Goal: Task Accomplishment & Management: Manage account settings

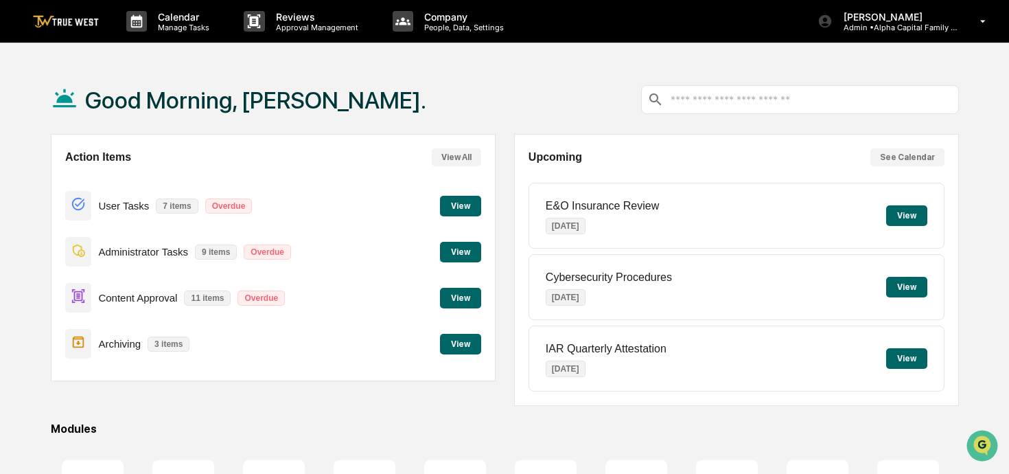
click at [902, 211] on button "View" at bounding box center [907, 215] width 41 height 21
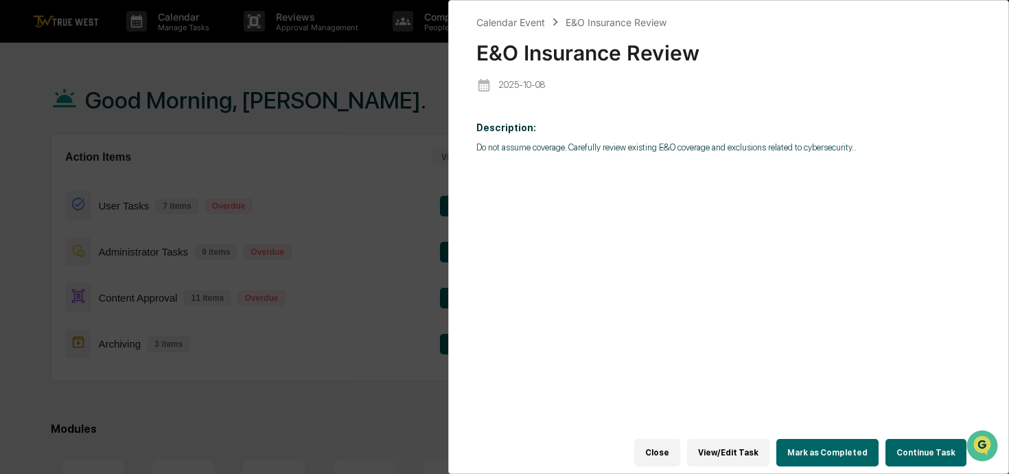
click at [723, 444] on button "View/Edit Task" at bounding box center [728, 452] width 82 height 27
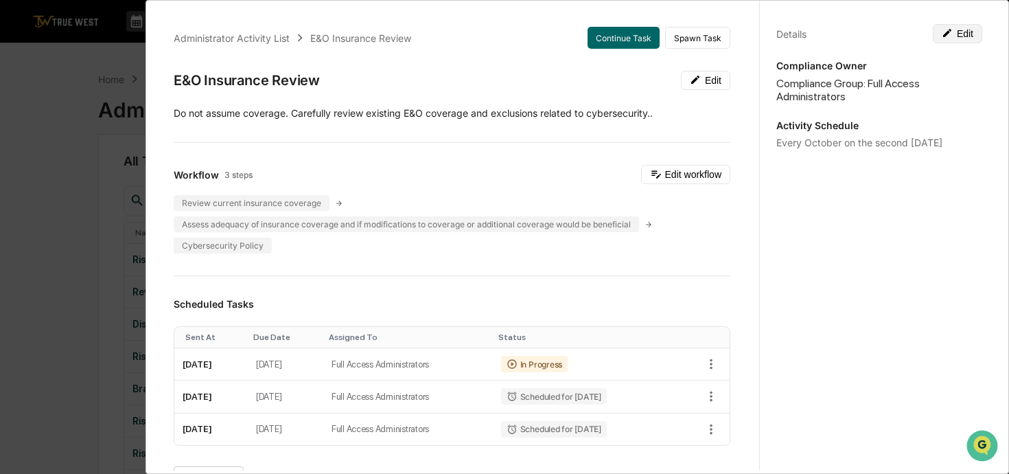
click at [962, 36] on button "Edit" at bounding box center [957, 33] width 49 height 19
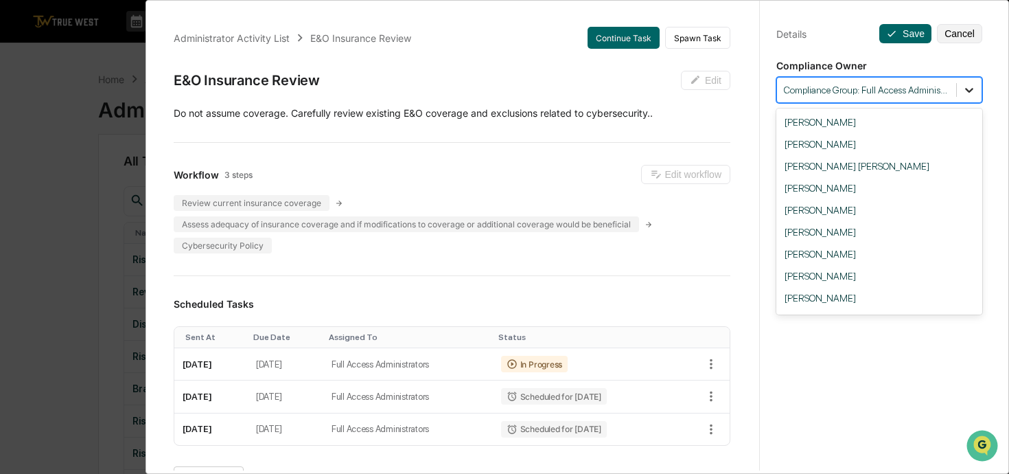
click at [971, 92] on icon at bounding box center [970, 90] width 14 height 14
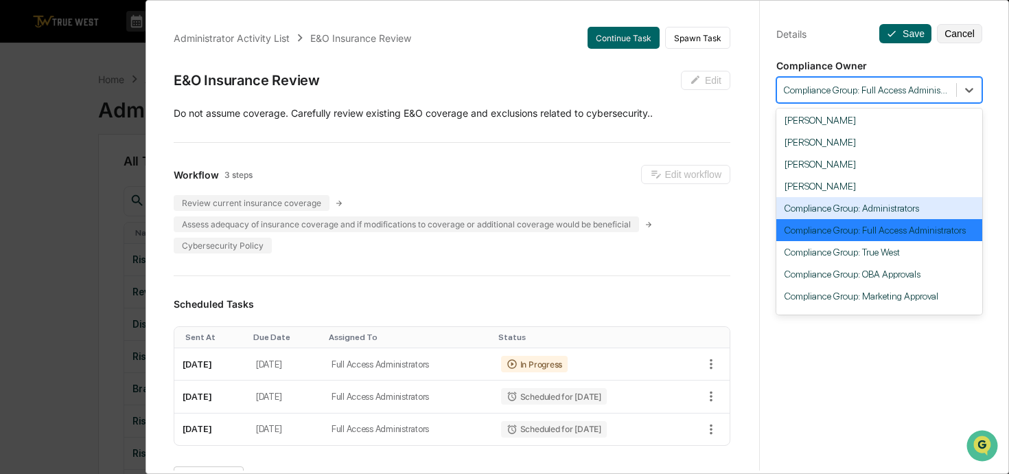
scroll to position [109, 0]
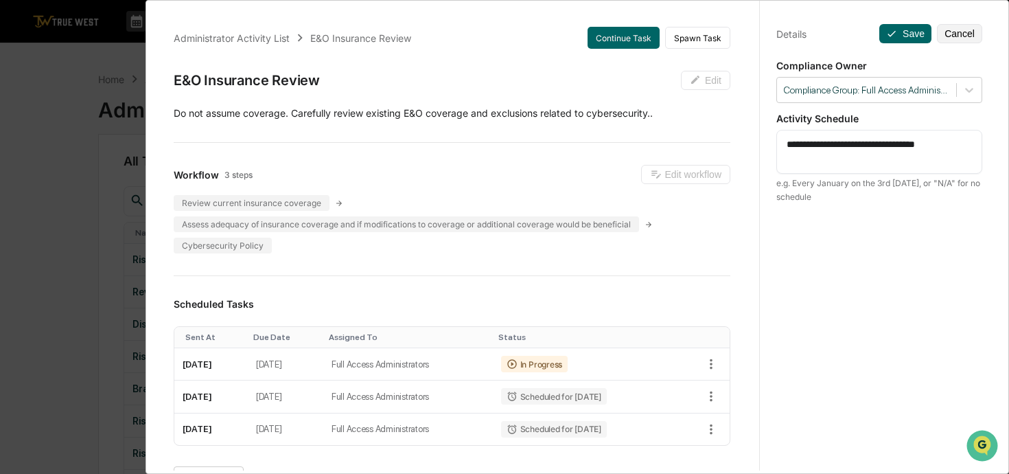
click at [999, 181] on div "**********" at bounding box center [880, 250] width 240 height 507
click at [978, 26] on button "Cancel" at bounding box center [959, 33] width 45 height 19
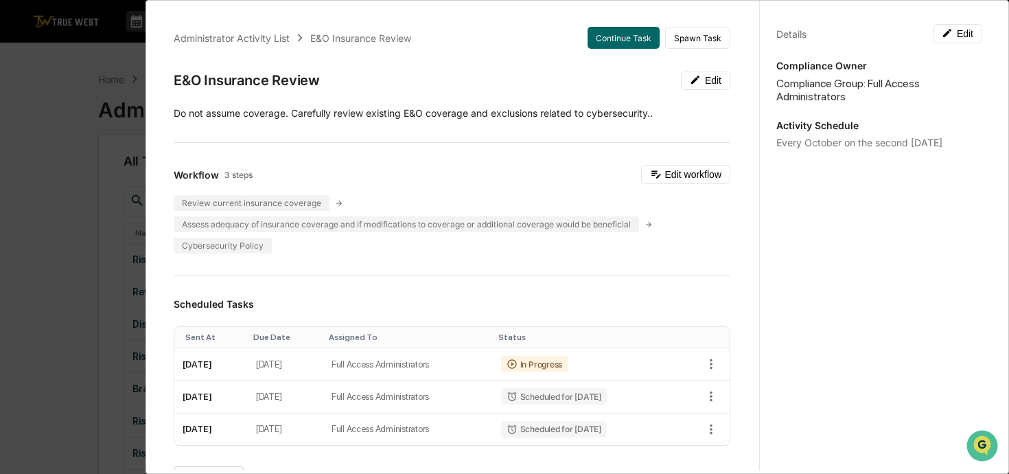
click at [103, 266] on div "Administrator Activity List E&O Insurance Review Continue Task Spawn Task E&O I…" at bounding box center [504, 237] width 1009 height 474
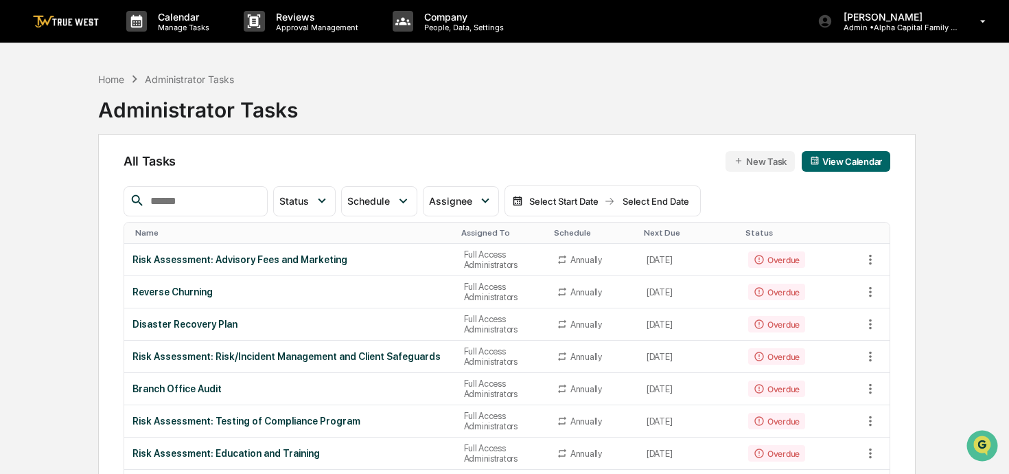
click at [91, 25] on img at bounding box center [66, 21] width 66 height 13
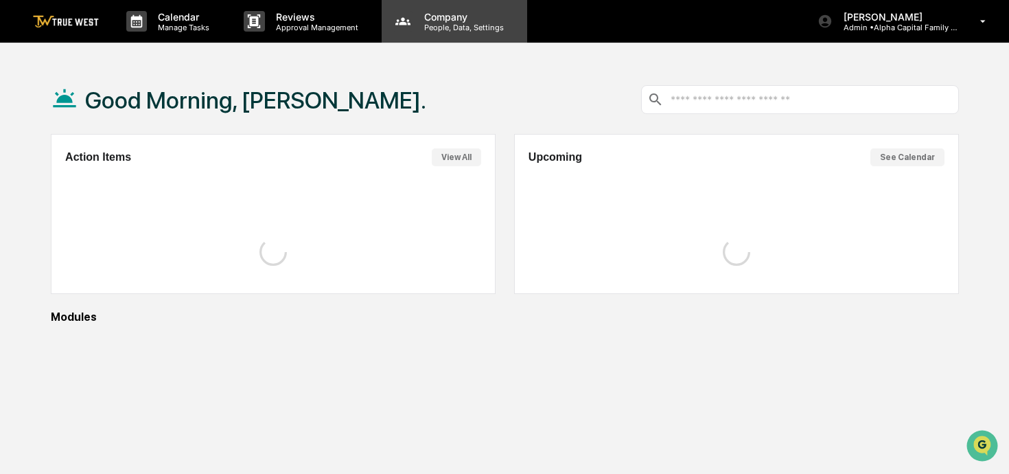
click at [482, 29] on p "People, Data, Settings" at bounding box center [462, 28] width 98 height 10
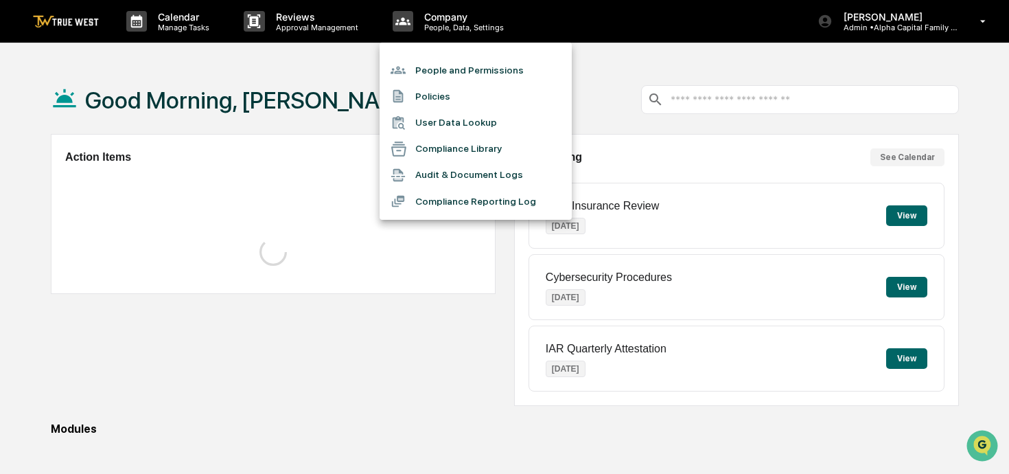
click at [472, 73] on li "People and Permissions" at bounding box center [476, 70] width 192 height 26
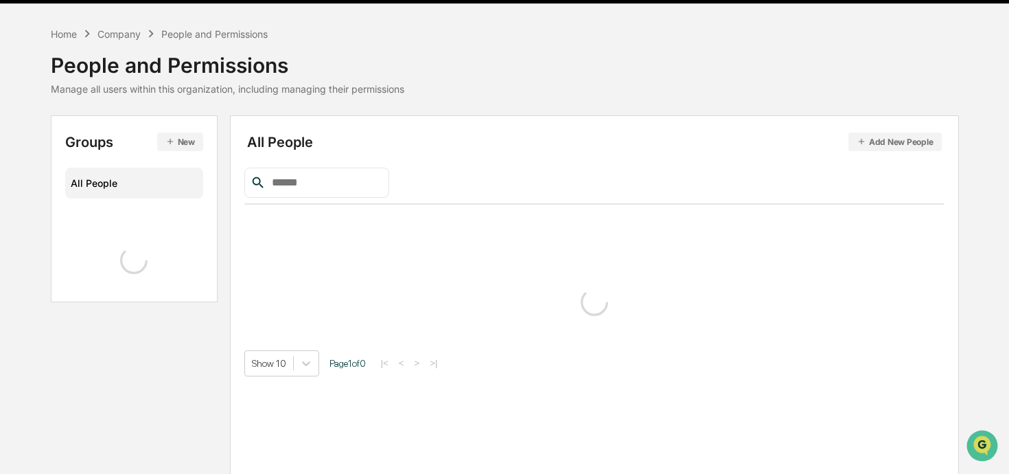
scroll to position [53, 0]
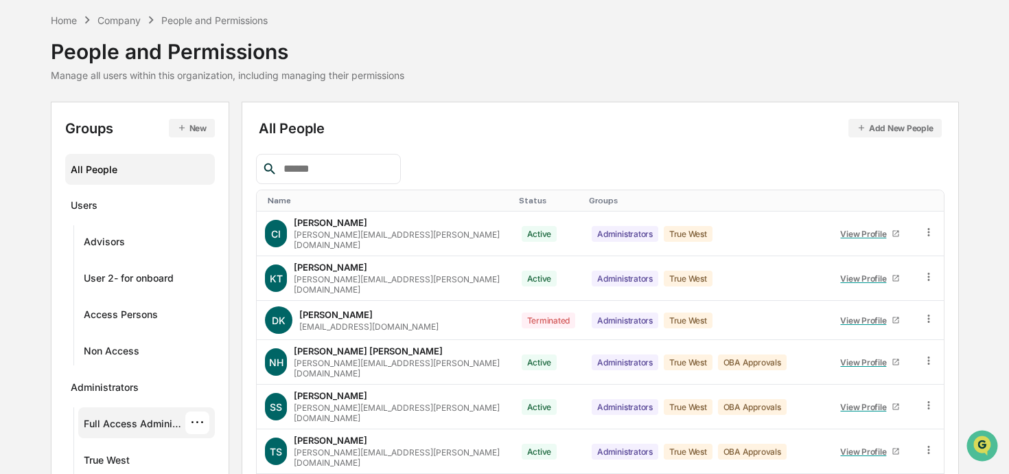
click at [163, 420] on div "Full Access Administrators" at bounding box center [135, 426] width 102 height 16
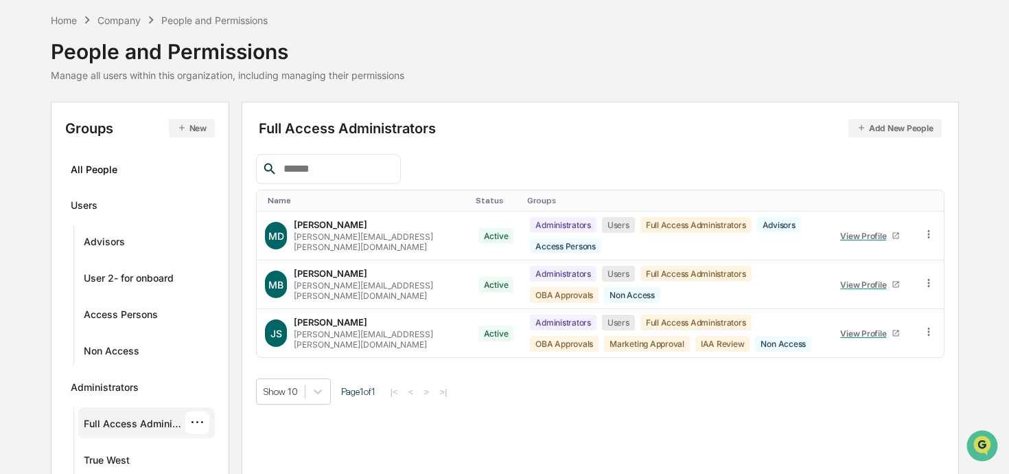
click at [602, 155] on div at bounding box center [600, 169] width 688 height 30
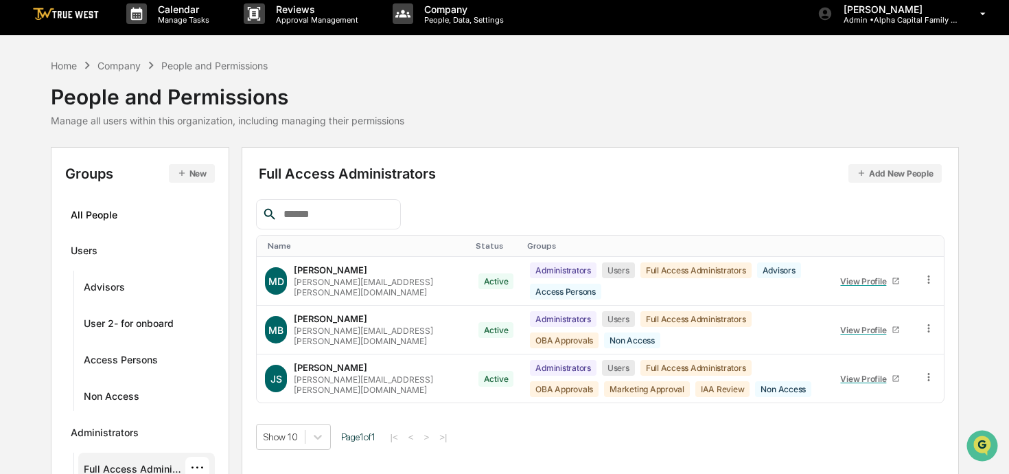
scroll to position [0, 0]
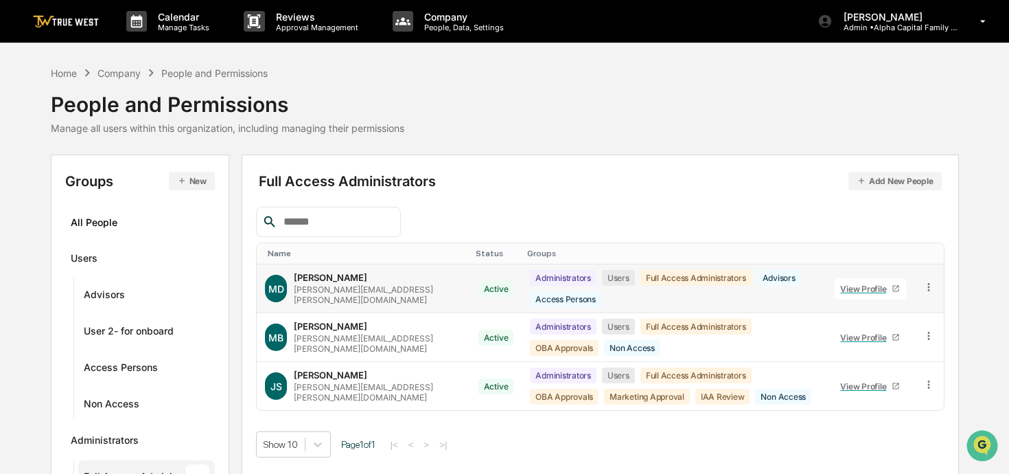
click at [850, 294] on link "View Profile" at bounding box center [870, 288] width 71 height 21
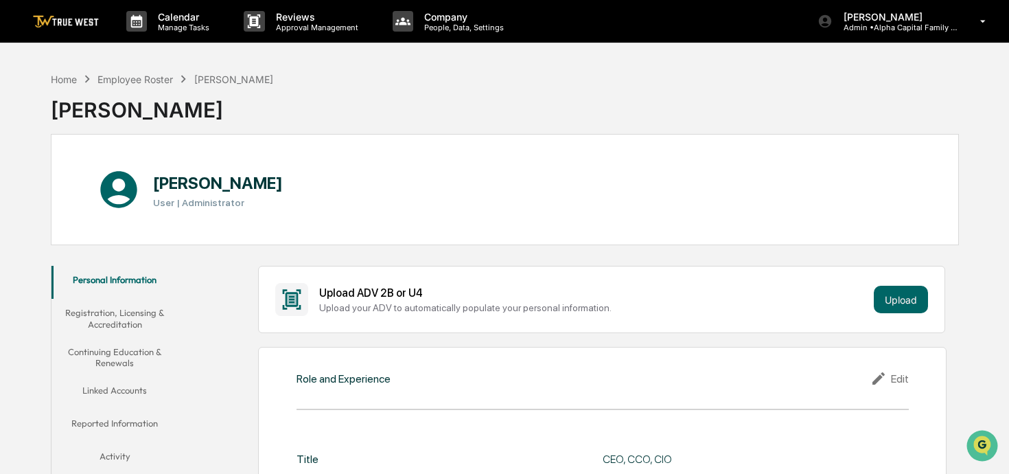
click at [85, 21] on img at bounding box center [66, 21] width 66 height 13
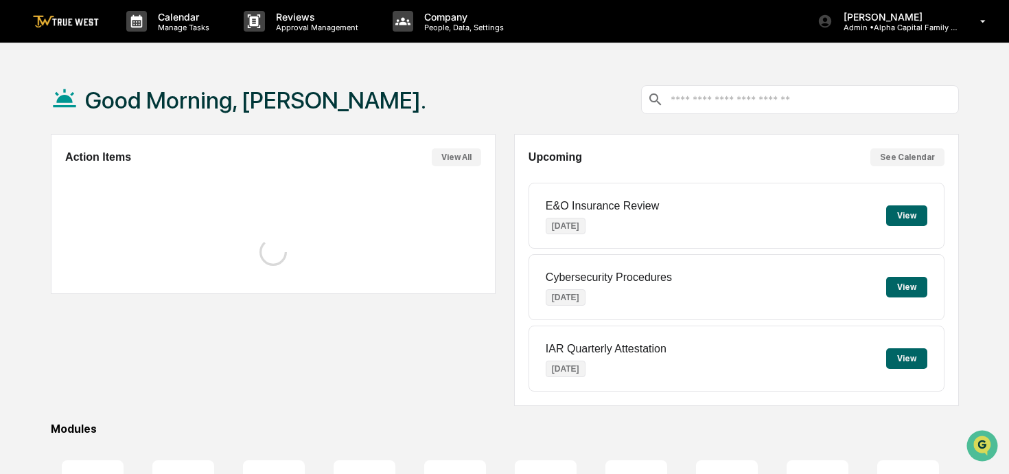
click at [908, 216] on button "View" at bounding box center [907, 215] width 41 height 21
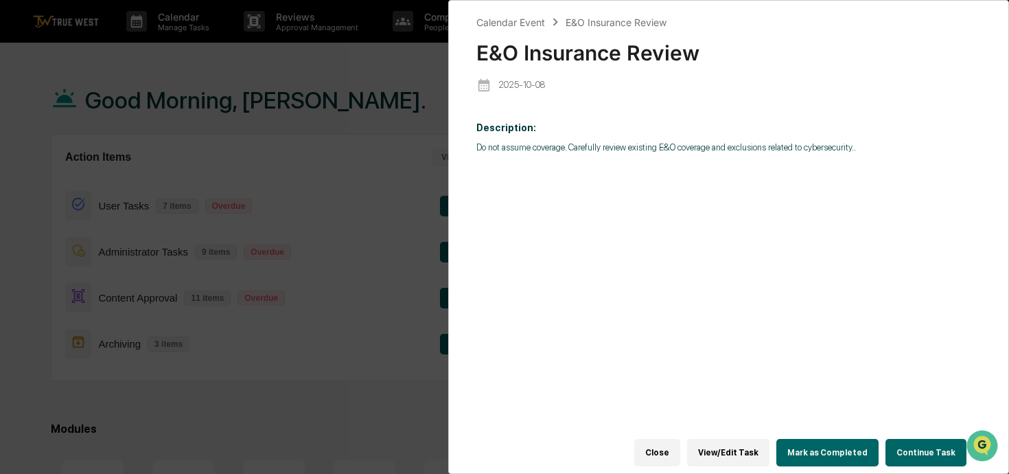
click at [741, 454] on button "View/Edit Task" at bounding box center [728, 452] width 82 height 27
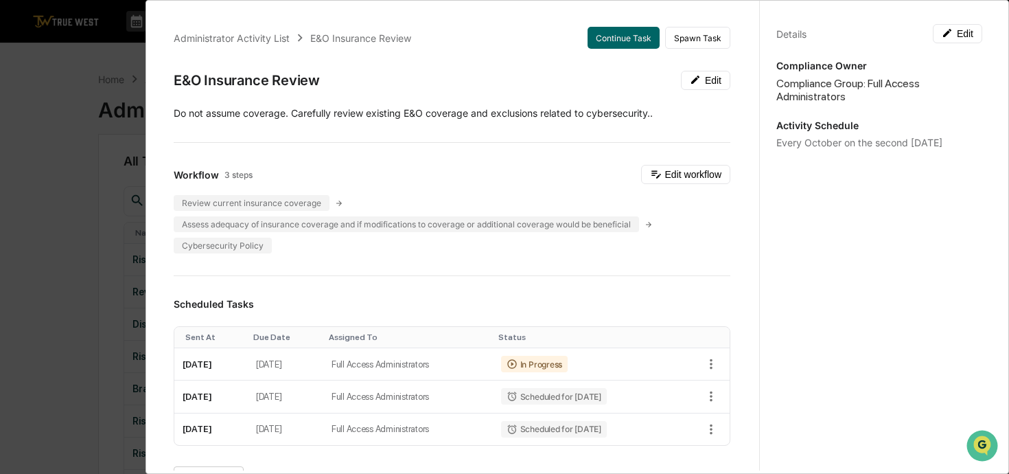
click at [121, 238] on div "Administrator Activity List E&O Insurance Review Continue Task Spawn Task E&O I…" at bounding box center [504, 237] width 1009 height 474
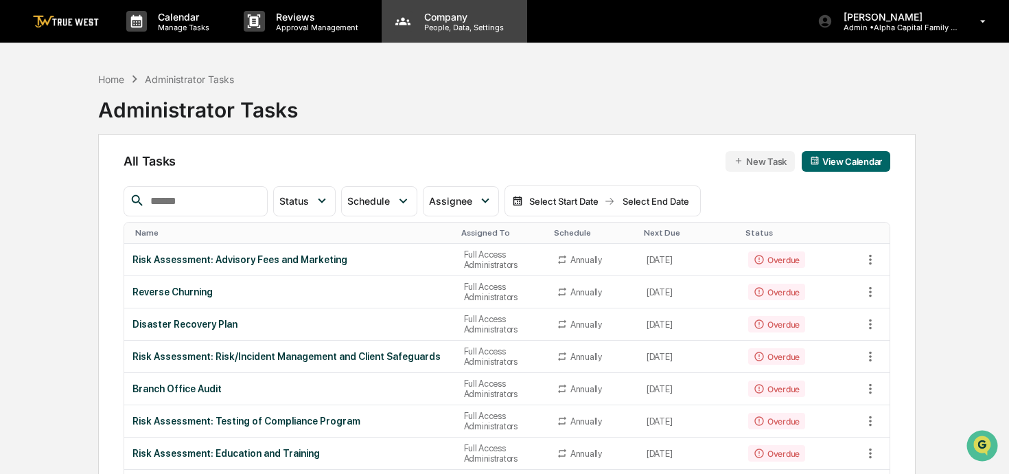
click at [451, 12] on p "Company" at bounding box center [462, 17] width 98 height 12
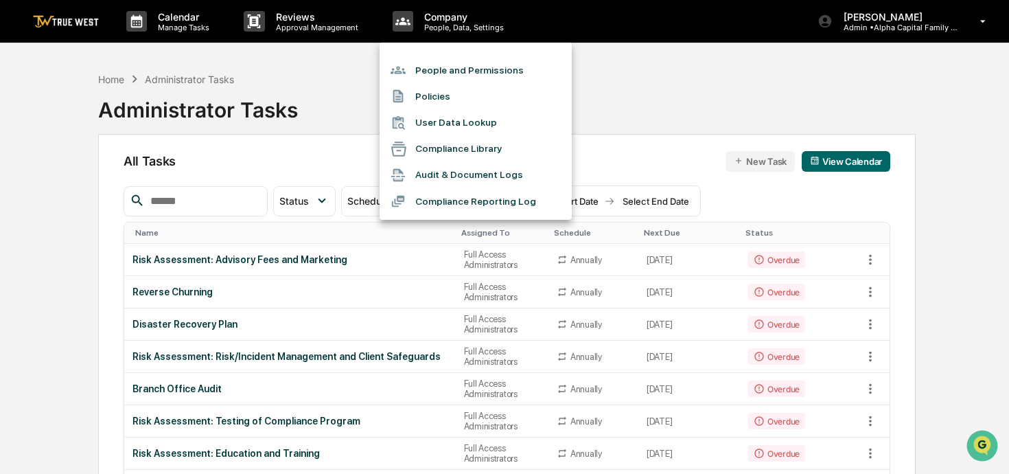
click at [440, 67] on li "People and Permissions" at bounding box center [476, 70] width 192 height 26
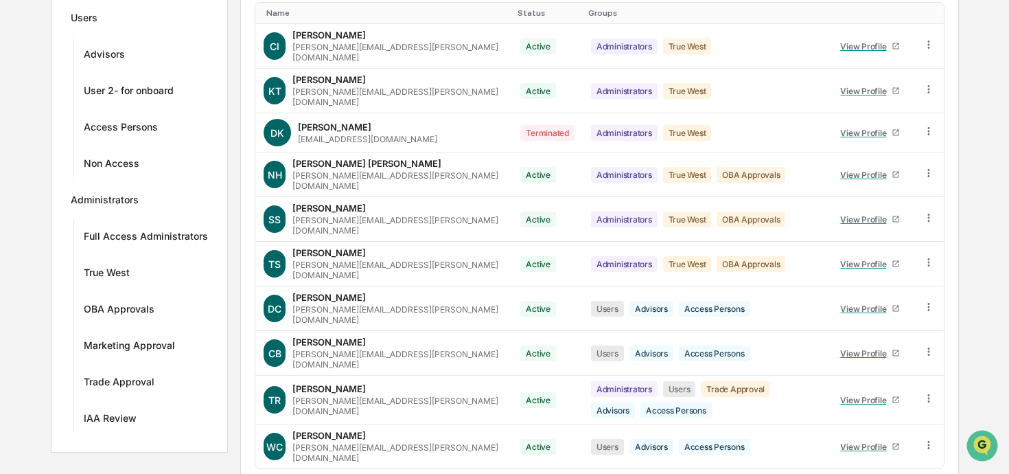
scroll to position [256, 0]
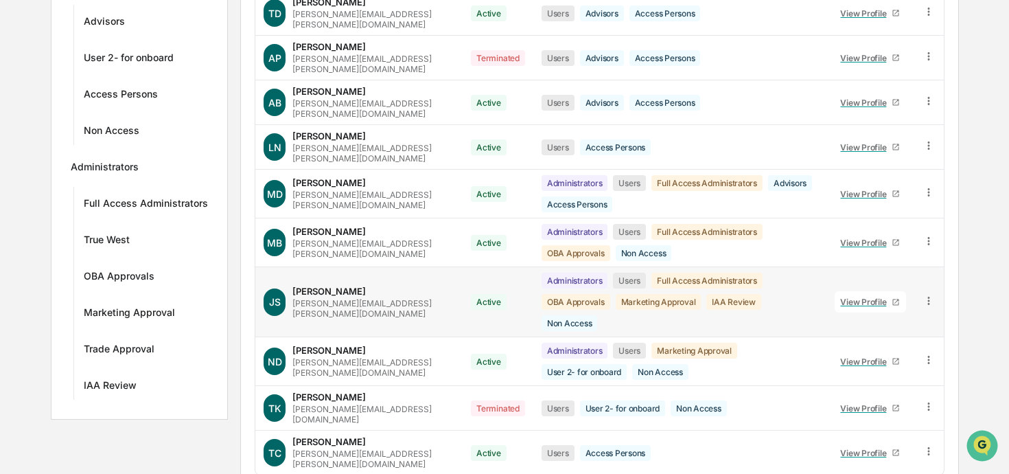
scroll to position [299, 0]
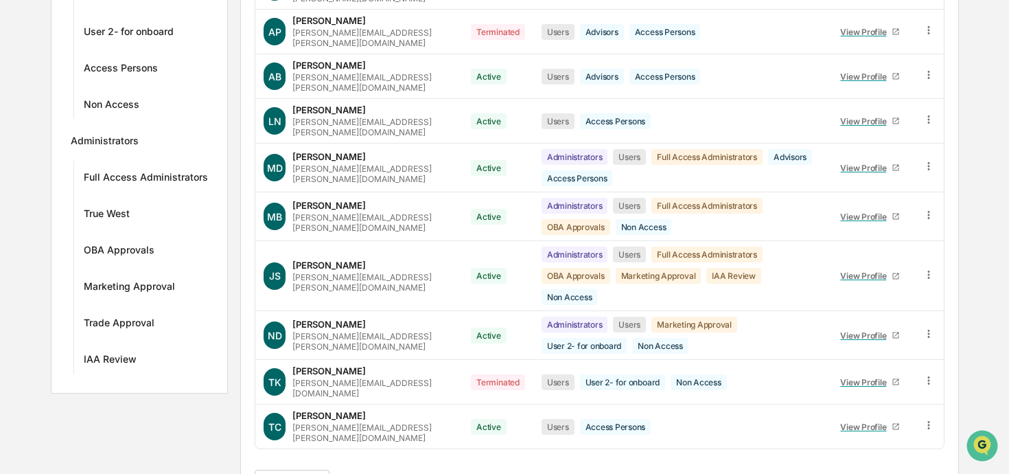
click at [435, 473] on button ">" at bounding box center [429, 483] width 14 height 12
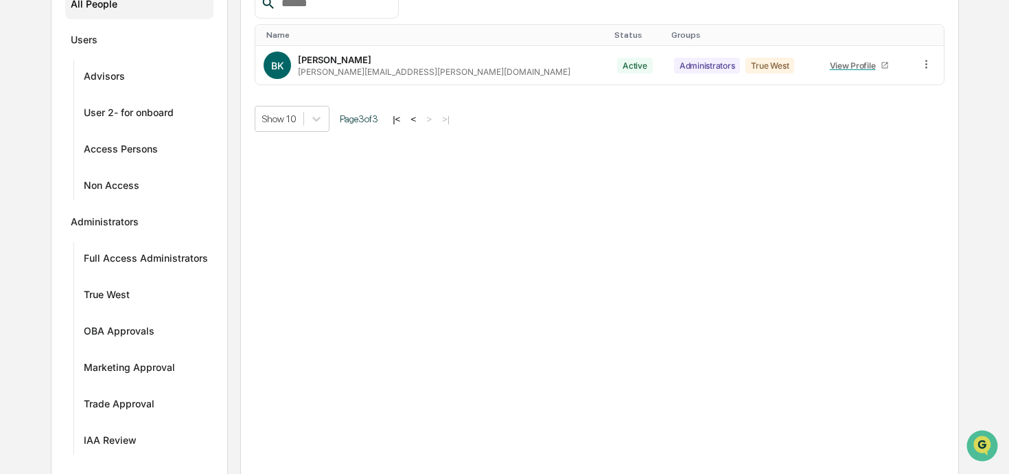
scroll to position [0, 0]
